Goal: Use online tool/utility: Utilize a website feature to perform a specific function

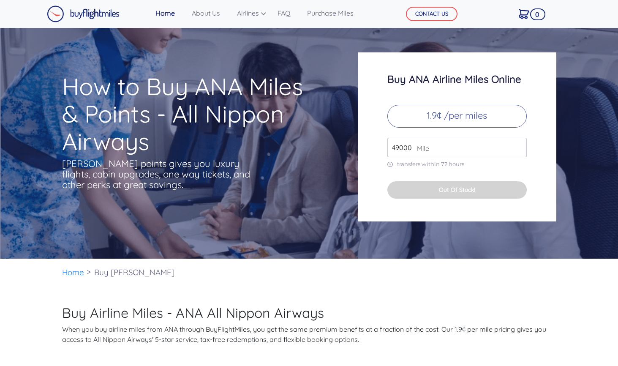
click at [460, 147] on input "49000" at bounding box center [456, 147] width 139 height 19
click at [468, 155] on input "49000" at bounding box center [456, 147] width 139 height 19
click at [519, 147] on input "50000" at bounding box center [456, 147] width 139 height 19
click at [519, 147] on input "51000" at bounding box center [456, 147] width 139 height 19
click at [519, 147] on input "52000" at bounding box center [456, 147] width 139 height 19
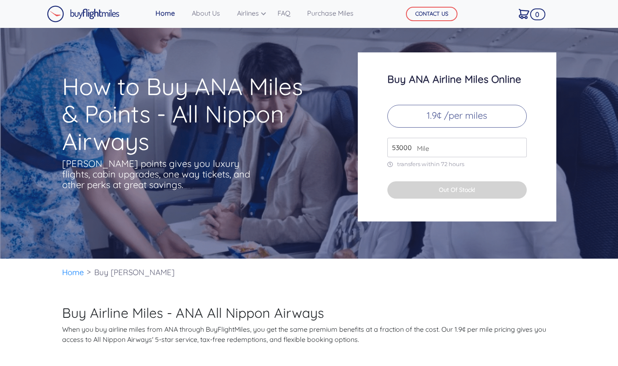
click at [519, 147] on input "53000" at bounding box center [456, 147] width 139 height 19
click at [519, 147] on input "54000" at bounding box center [456, 147] width 139 height 19
click at [519, 148] on input "53000" at bounding box center [456, 147] width 139 height 19
click at [519, 148] on input "52000" at bounding box center [456, 147] width 139 height 19
click at [519, 148] on input "51000" at bounding box center [456, 147] width 139 height 19
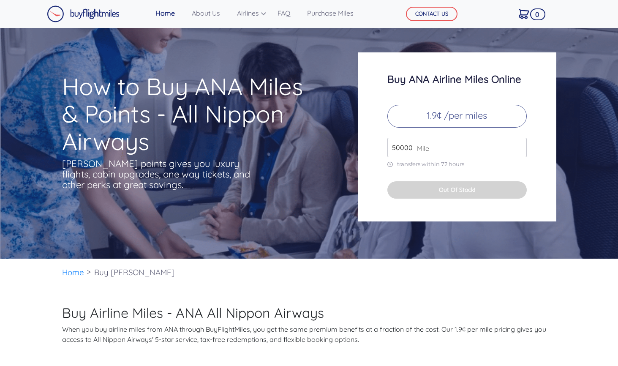
click at [519, 148] on input "50000" at bounding box center [456, 147] width 139 height 19
type input "49000"
click at [519, 148] on input "49000" at bounding box center [456, 147] width 139 height 19
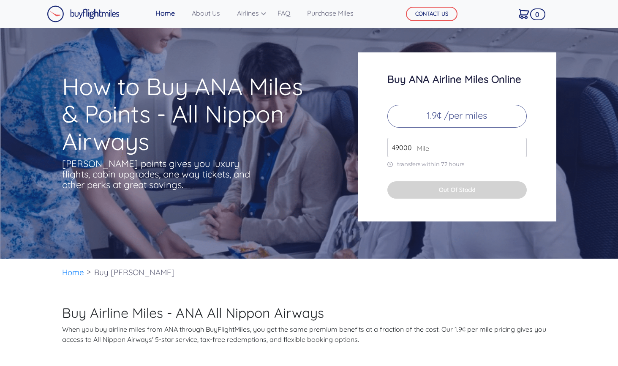
click at [519, 148] on input "49000" at bounding box center [456, 147] width 139 height 19
drag, startPoint x: 519, startPoint y: 148, endPoint x: 496, endPoint y: 158, distance: 25.6
click at [519, 148] on input "49000" at bounding box center [456, 147] width 139 height 19
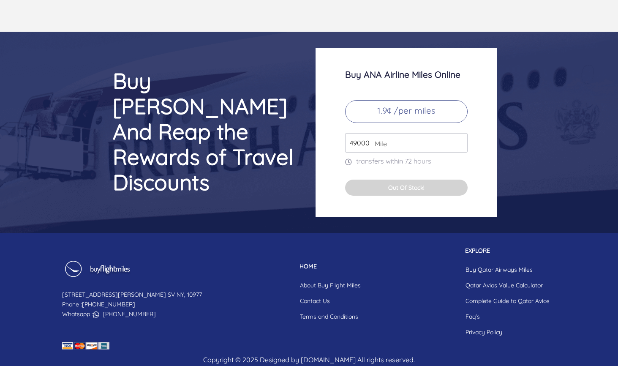
scroll to position [3536, 0]
